Goal: Transaction & Acquisition: Purchase product/service

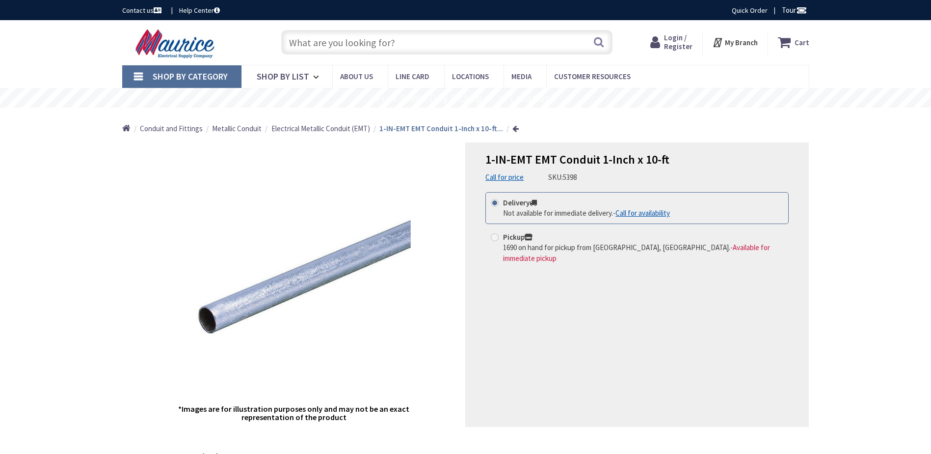
click at [377, 44] on input "text" at bounding box center [446, 42] width 331 height 25
paste input "7847779587"
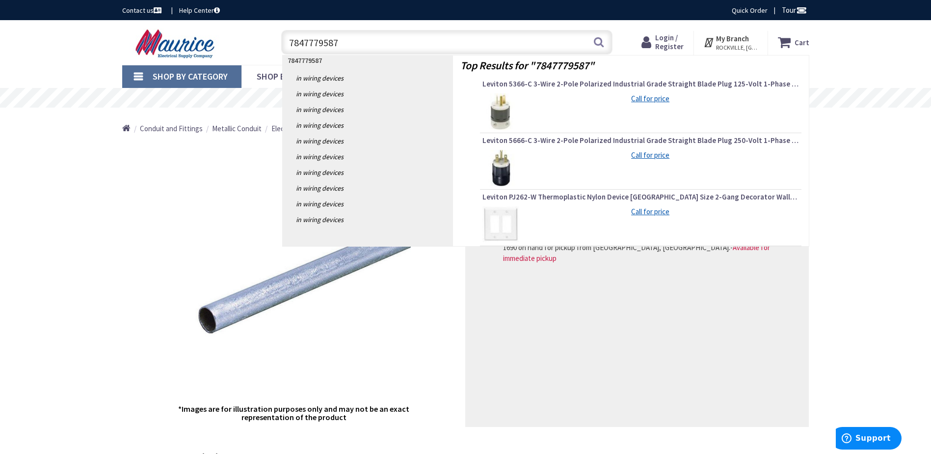
type input "7847779587"
click at [501, 106] on img at bounding box center [501, 111] width 37 height 37
